Goal: Check status: Check status

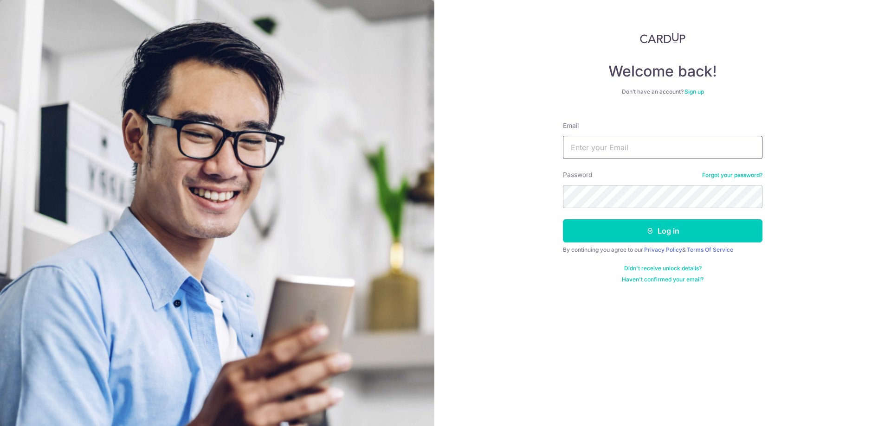
drag, startPoint x: 0, startPoint y: 0, endPoint x: 643, endPoint y: 153, distance: 661.3
click at [643, 153] on input "Email" at bounding box center [662, 147] width 199 height 23
type input "[EMAIL_ADDRESS][DOMAIN_NAME]"
click at [644, 231] on button "Log in" at bounding box center [662, 230] width 199 height 23
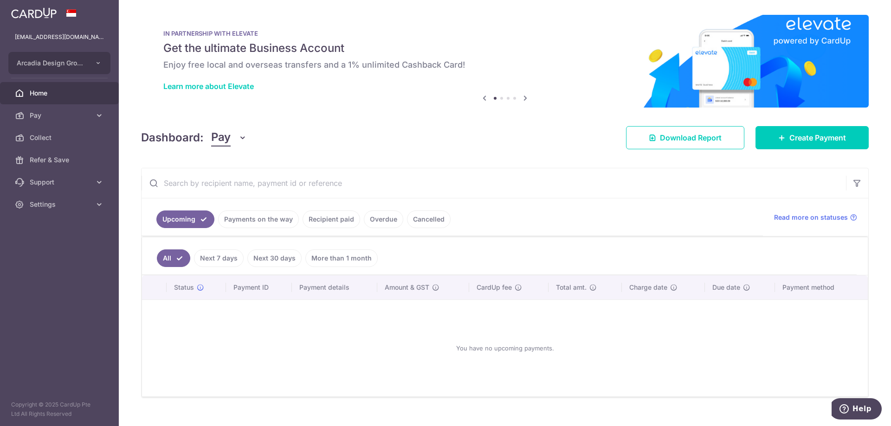
click at [221, 256] on link "Next 7 days" at bounding box center [219, 259] width 50 height 18
click at [266, 223] on link "Payments on the way" at bounding box center [258, 220] width 81 height 18
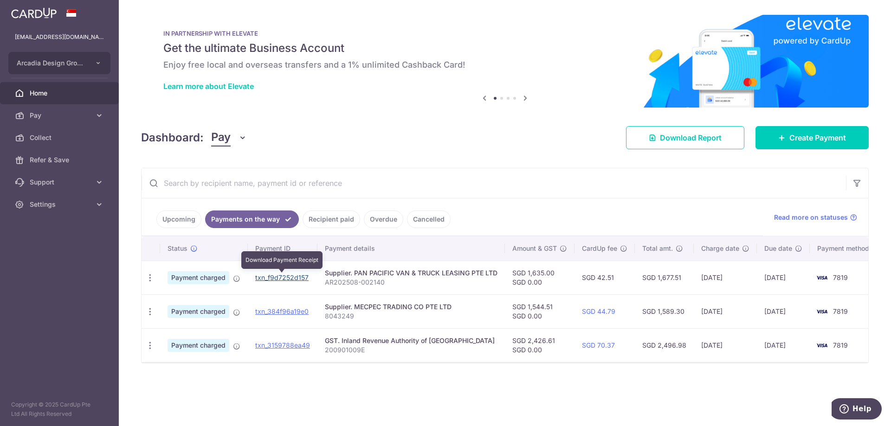
click at [267, 281] on link "txn_f9d7252d157" at bounding box center [281, 278] width 53 height 8
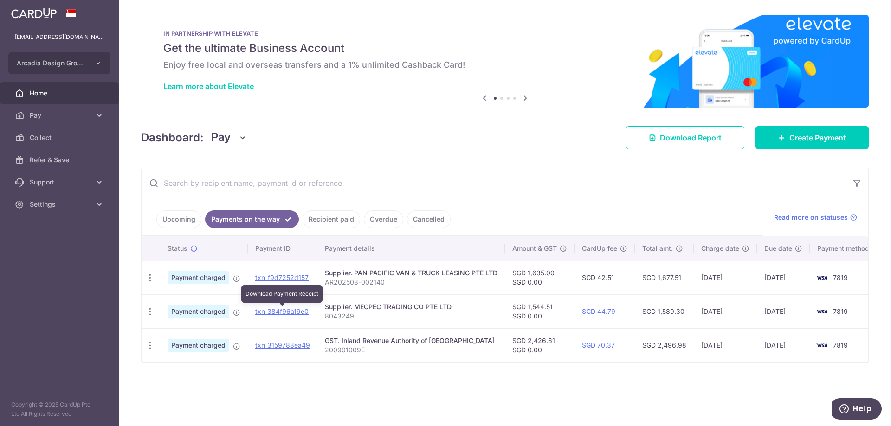
click at [278, 316] on td "txn_384f96a19e0 Download Payment Receipt" at bounding box center [283, 312] width 70 height 34
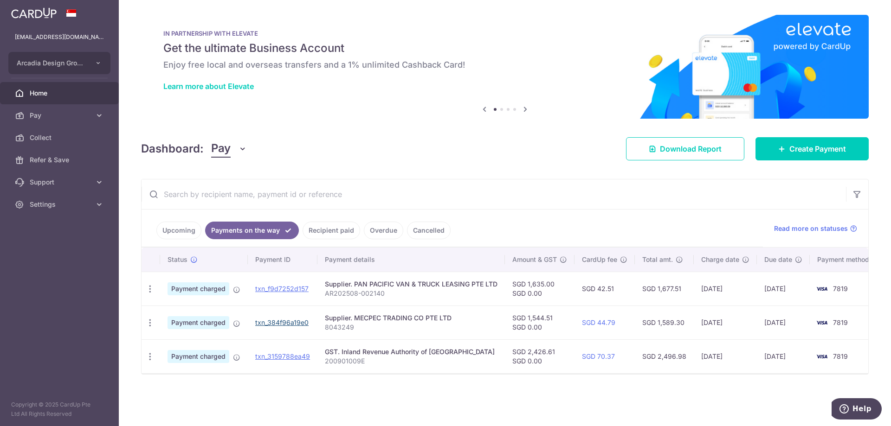
click at [278, 320] on link "txn_384f96a19e0" at bounding box center [281, 323] width 53 height 8
click at [292, 359] on link "txn_3159788ea49" at bounding box center [282, 357] width 55 height 8
click at [341, 233] on link "Recipient paid" at bounding box center [331, 231] width 58 height 18
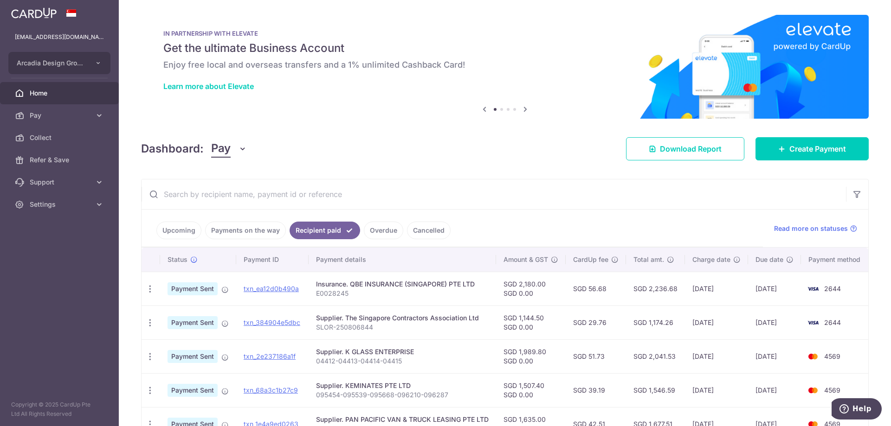
click at [248, 232] on link "Payments on the way" at bounding box center [245, 231] width 81 height 18
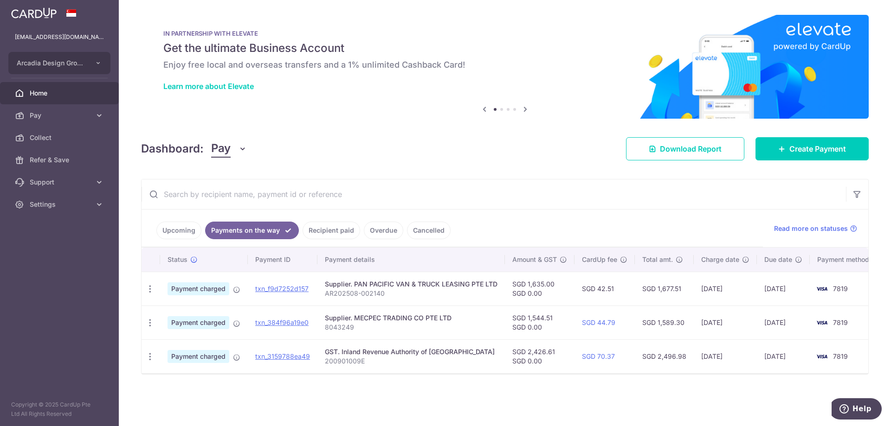
click at [313, 231] on link "Recipient paid" at bounding box center [331, 231] width 58 height 18
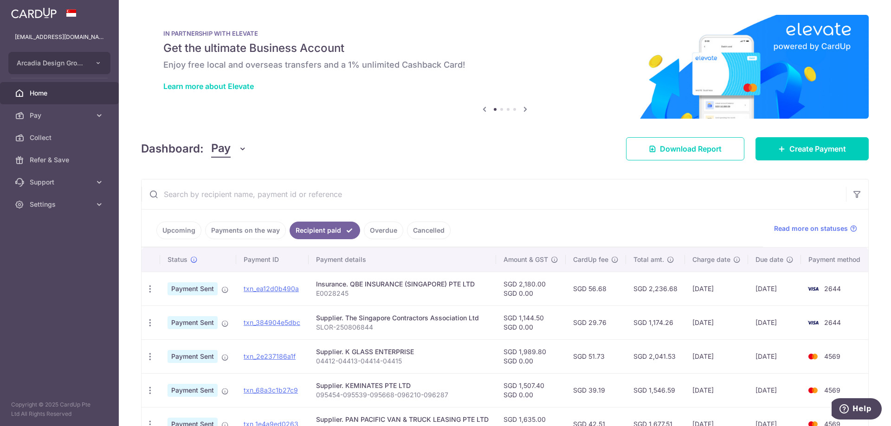
click at [375, 235] on link "Overdue" at bounding box center [383, 231] width 39 height 18
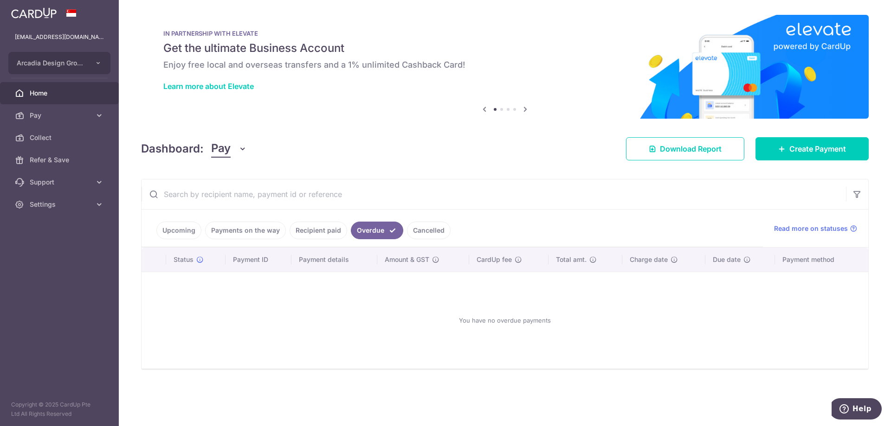
click at [418, 233] on link "Cancelled" at bounding box center [429, 231] width 44 height 18
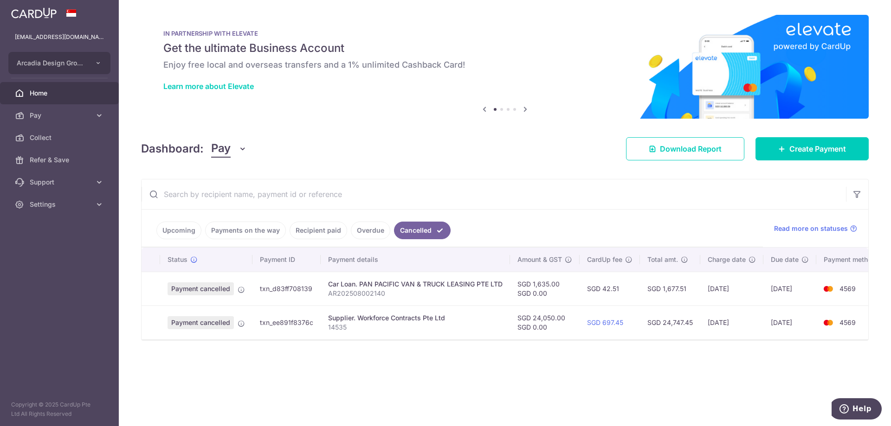
click at [254, 231] on link "Payments on the way" at bounding box center [245, 231] width 81 height 18
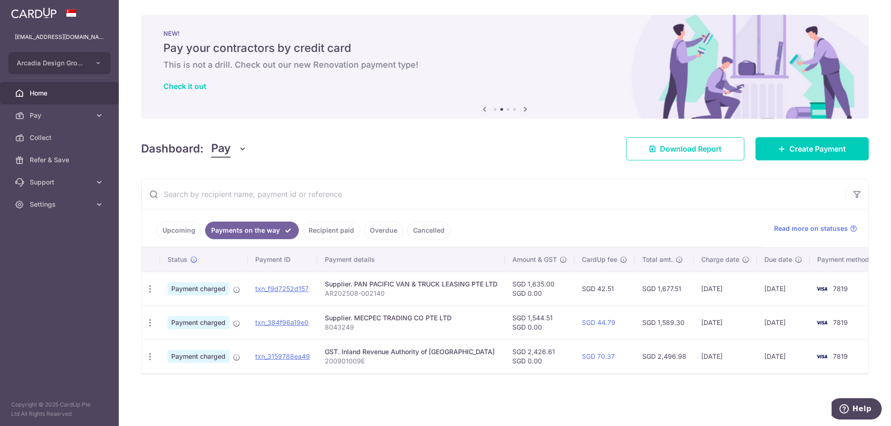
click at [321, 231] on link "Recipient paid" at bounding box center [331, 231] width 58 height 18
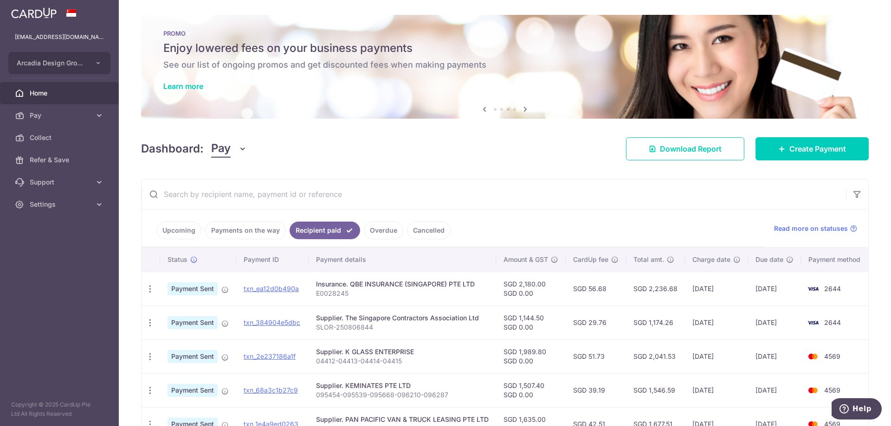
click at [231, 233] on link "Payments on the way" at bounding box center [245, 231] width 81 height 18
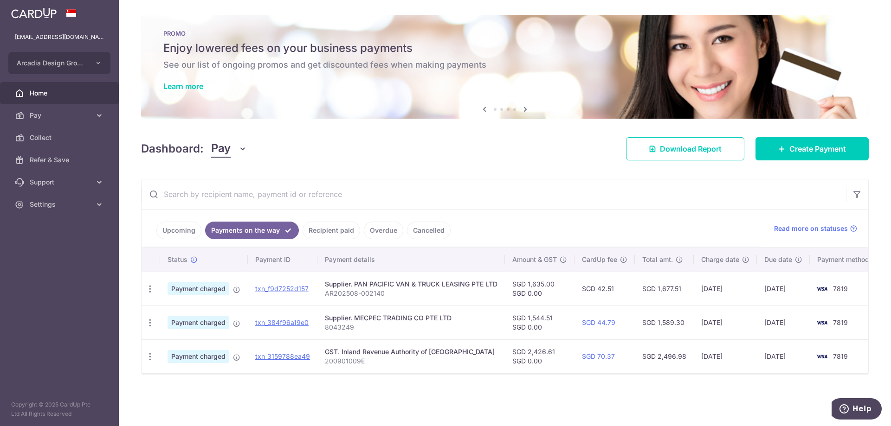
click at [169, 229] on link "Upcoming" at bounding box center [178, 231] width 45 height 18
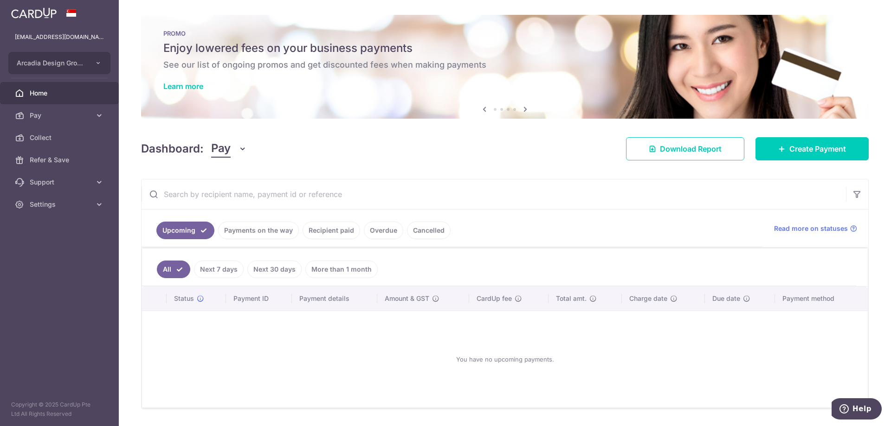
click at [231, 231] on link "Payments on the way" at bounding box center [258, 231] width 81 height 18
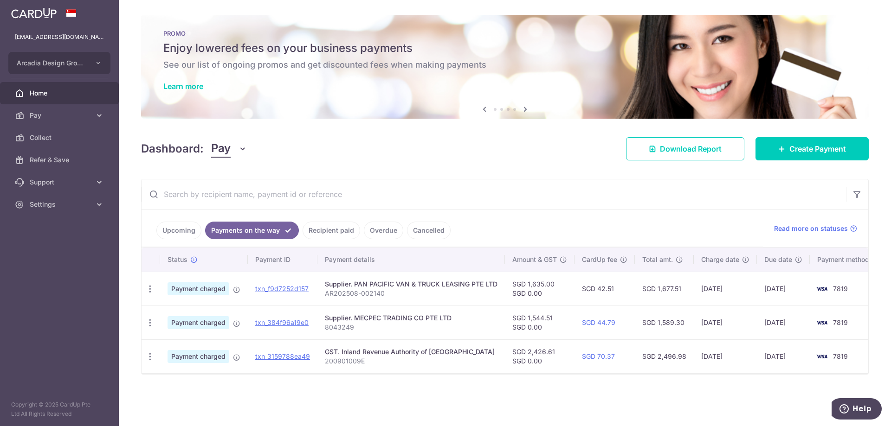
click at [321, 231] on link "Recipient paid" at bounding box center [331, 231] width 58 height 18
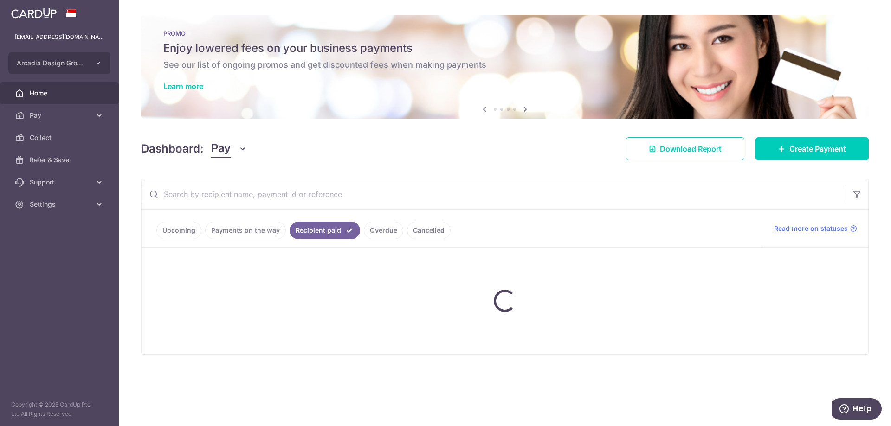
click at [374, 232] on ul "Upcoming Payments on the way Recipient paid Overdue Cancelled" at bounding box center [451, 229] width 621 height 38
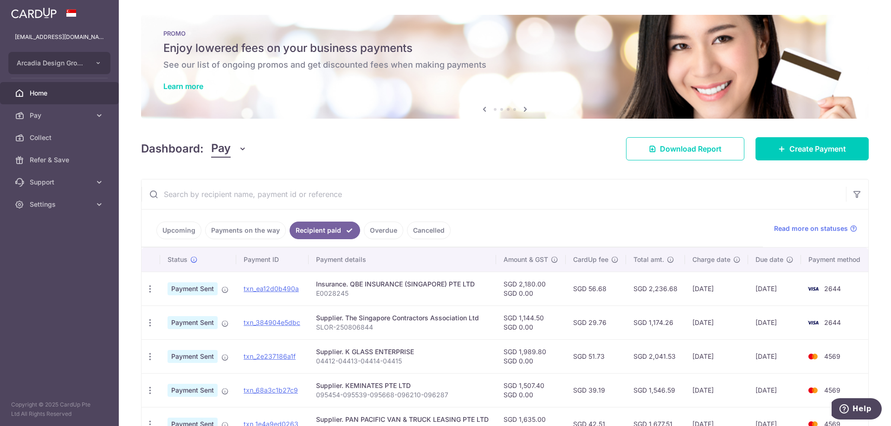
click at [385, 232] on link "Overdue" at bounding box center [383, 231] width 39 height 18
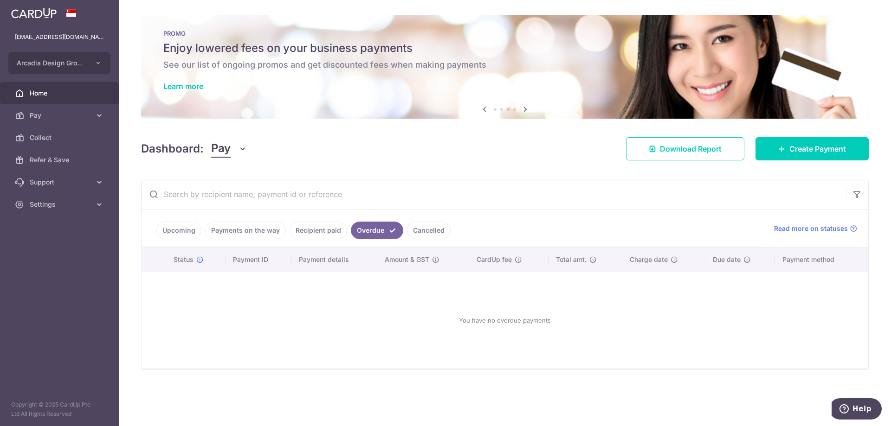
click at [325, 225] on link "Recipient paid" at bounding box center [318, 231] width 58 height 18
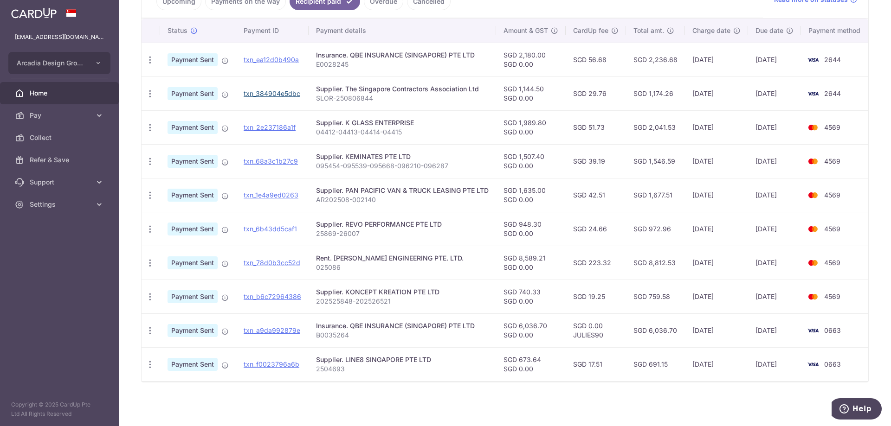
scroll to position [93, 0]
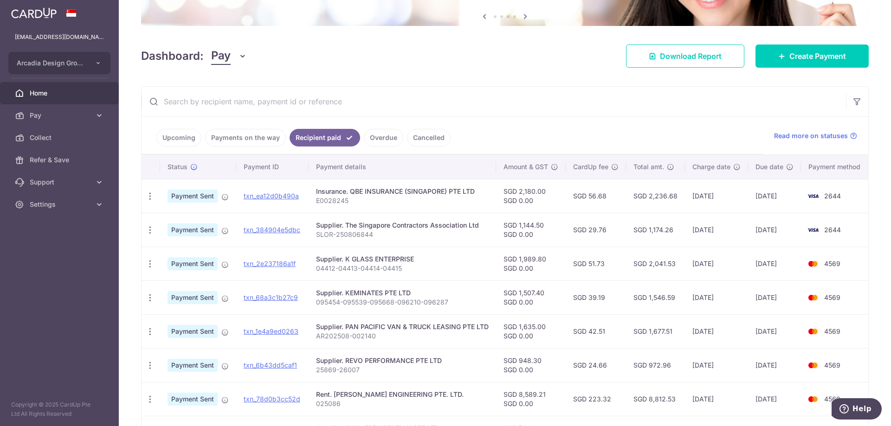
click at [257, 135] on link "Payments on the way" at bounding box center [245, 138] width 81 height 18
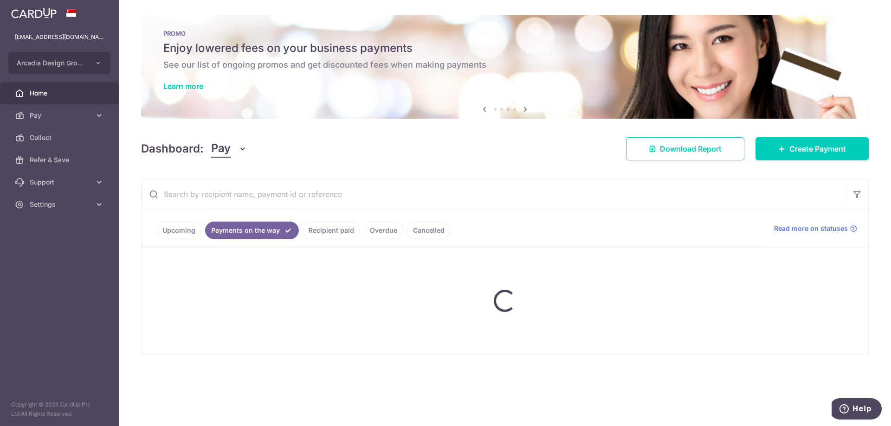
scroll to position [0, 0]
